Goal: Information Seeking & Learning: Learn about a topic

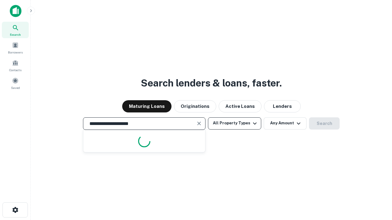
type input "**********"
click at [234, 123] on button "All Property Types" at bounding box center [234, 123] width 53 height 12
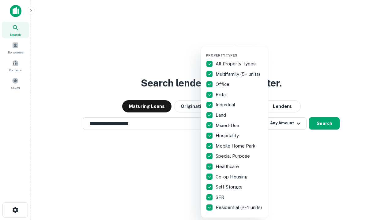
click at [239, 51] on button "button" at bounding box center [239, 51] width 67 height 0
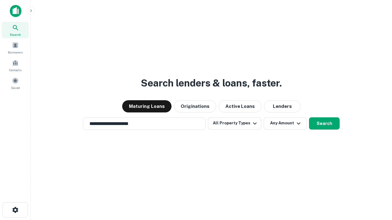
scroll to position [9, 0]
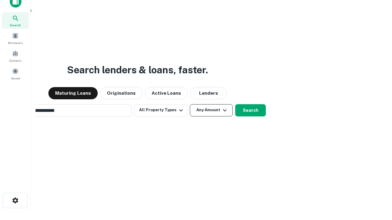
click at [190, 104] on button "Any Amount" at bounding box center [211, 110] width 43 height 12
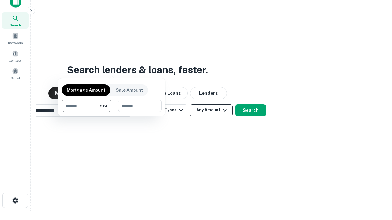
scroll to position [10, 0]
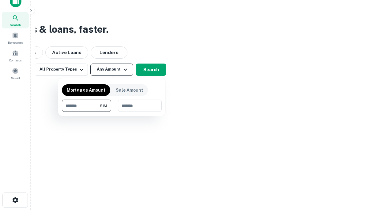
type input "*******"
click at [112, 112] on button "button" at bounding box center [112, 112] width 100 height 0
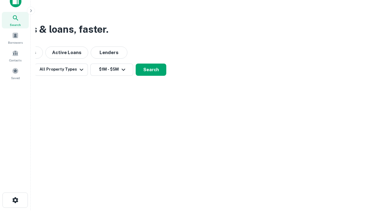
scroll to position [4, 113]
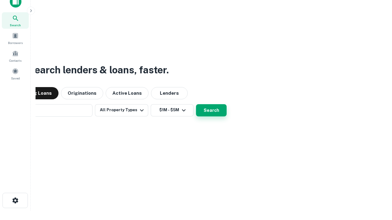
click at [196, 104] on button "Search" at bounding box center [211, 110] width 31 height 12
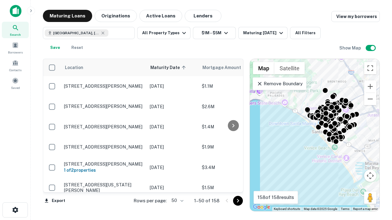
click at [176, 201] on body "Search Borrowers Contacts Saved Maturing Loans Originations Active Loans Lender…" at bounding box center [196, 110] width 392 height 220
click at [177, 185] on li "25" at bounding box center [177, 185] width 18 height 11
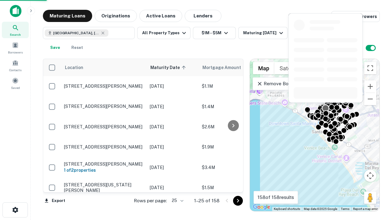
click at [237, 201] on icon "Go to next page" at bounding box center [237, 200] width 7 height 7
